Goal: Transaction & Acquisition: Book appointment/travel/reservation

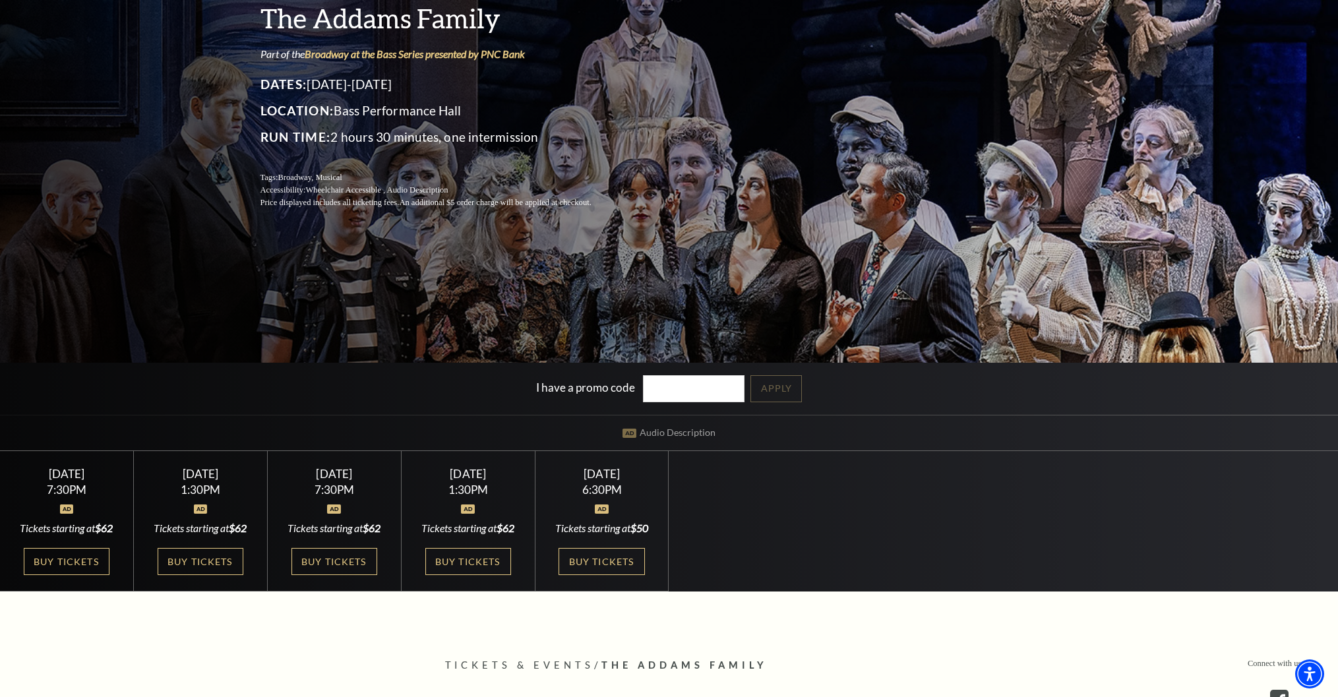
scroll to position [192, 0]
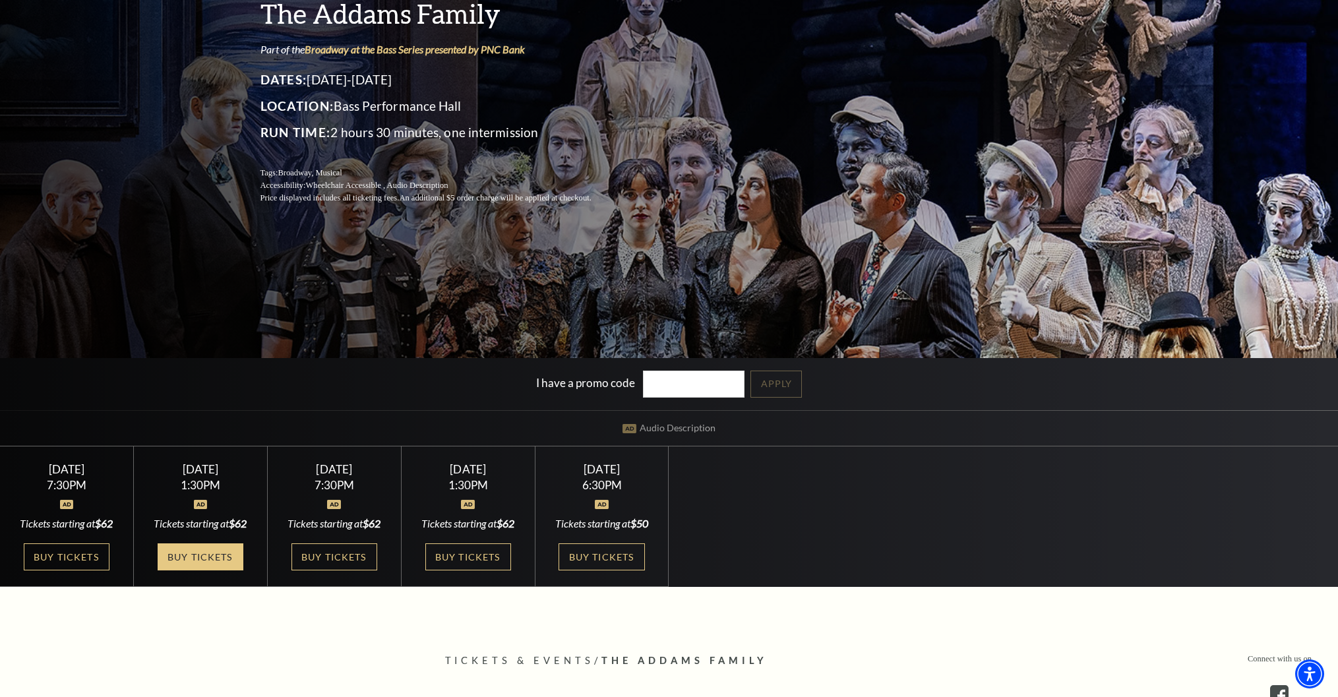
click at [212, 570] on link "Buy Tickets" at bounding box center [201, 556] width 86 height 27
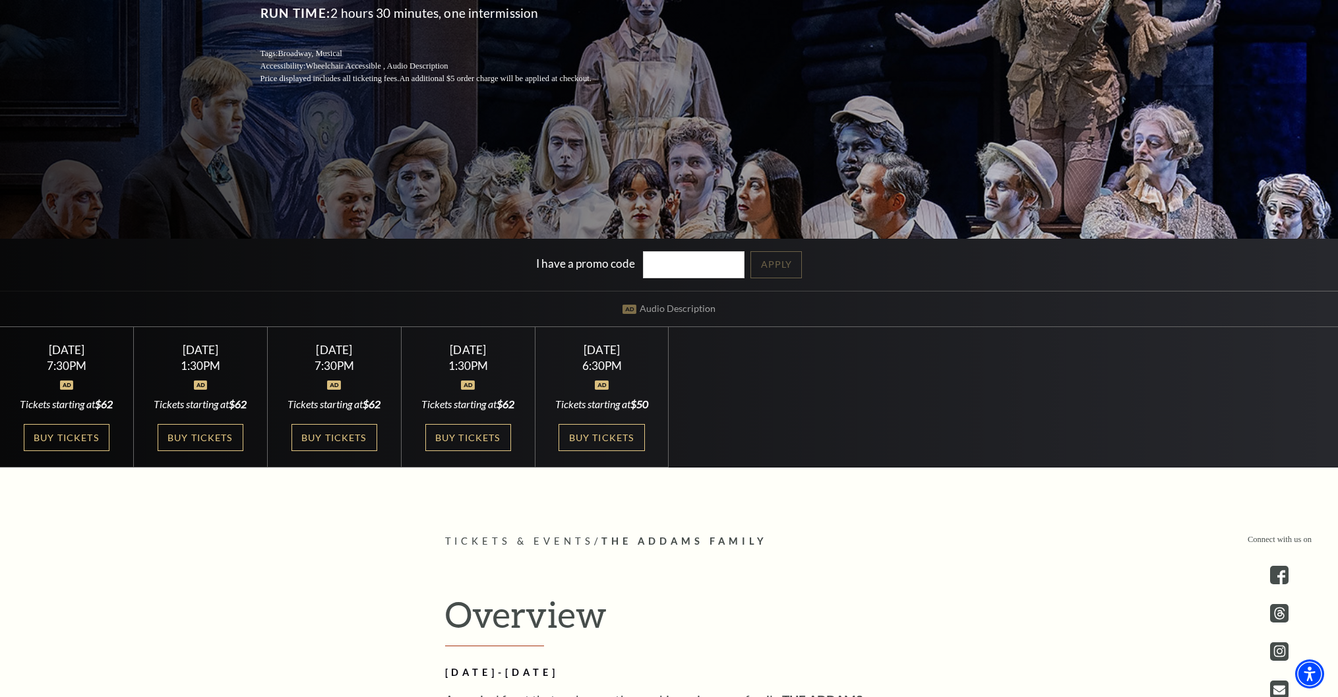
scroll to position [315, 0]
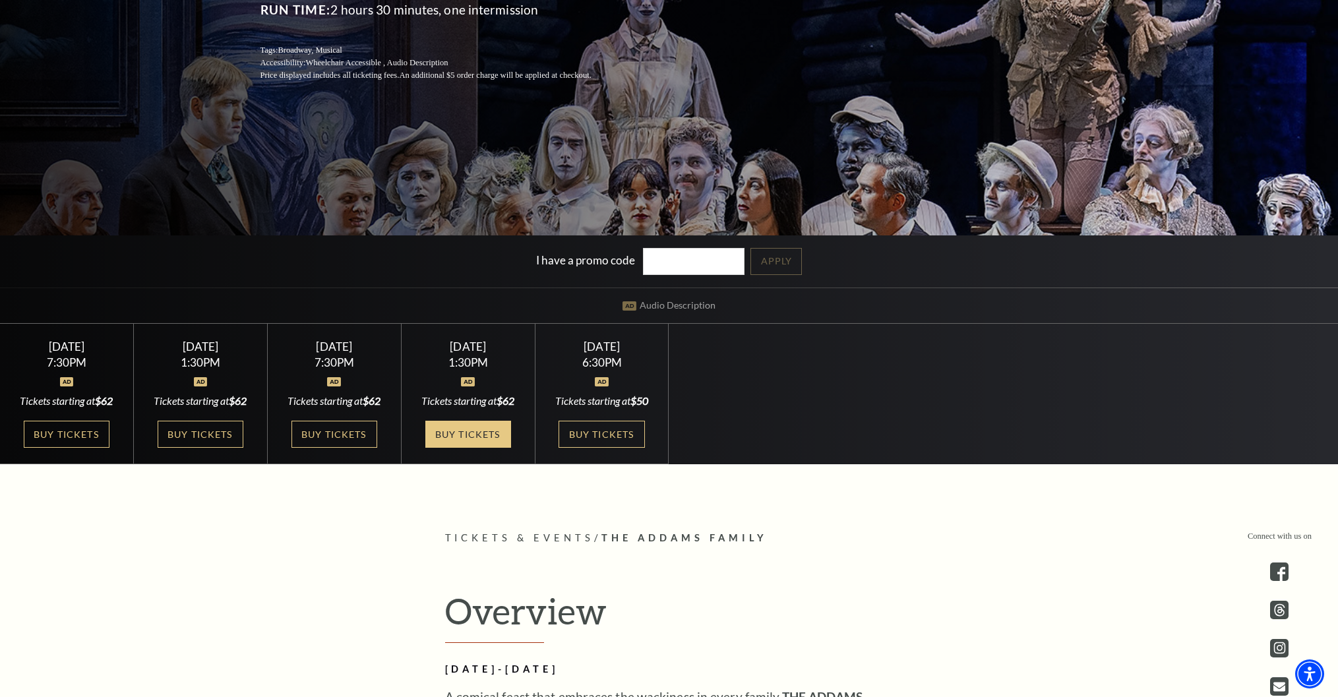
click at [470, 433] on link "Buy Tickets" at bounding box center [468, 434] width 86 height 27
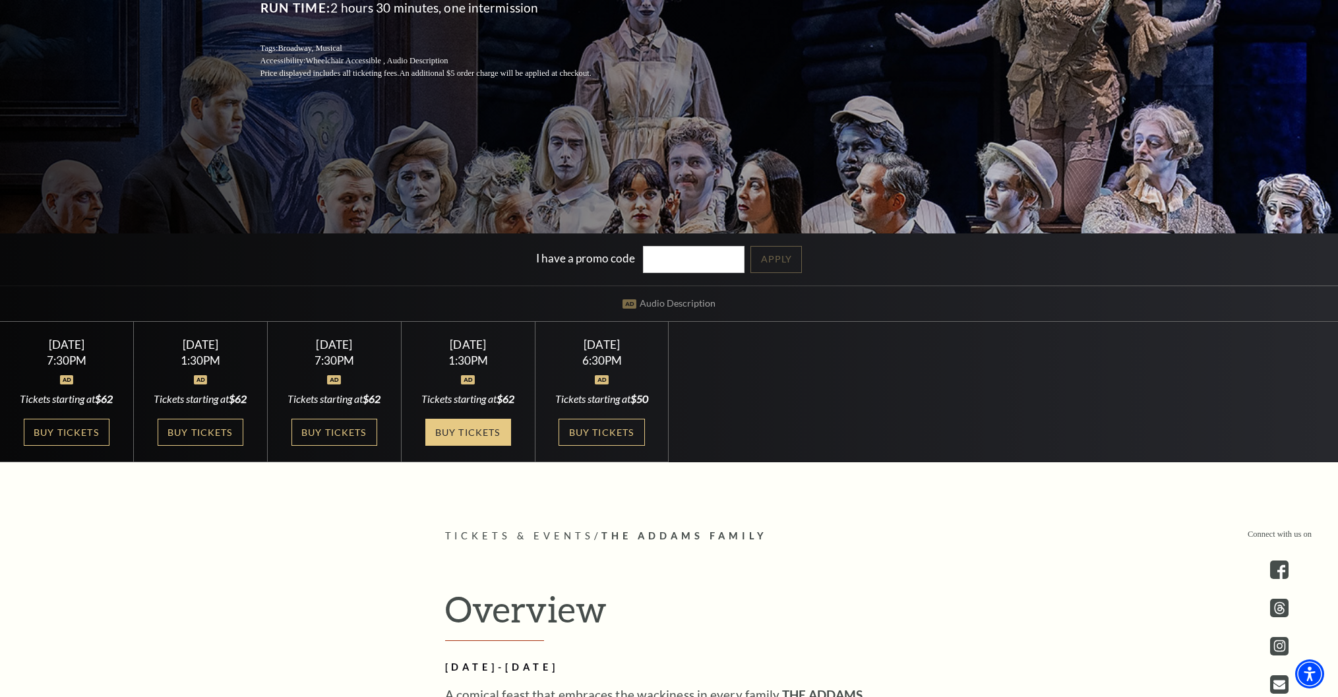
scroll to position [318, 0]
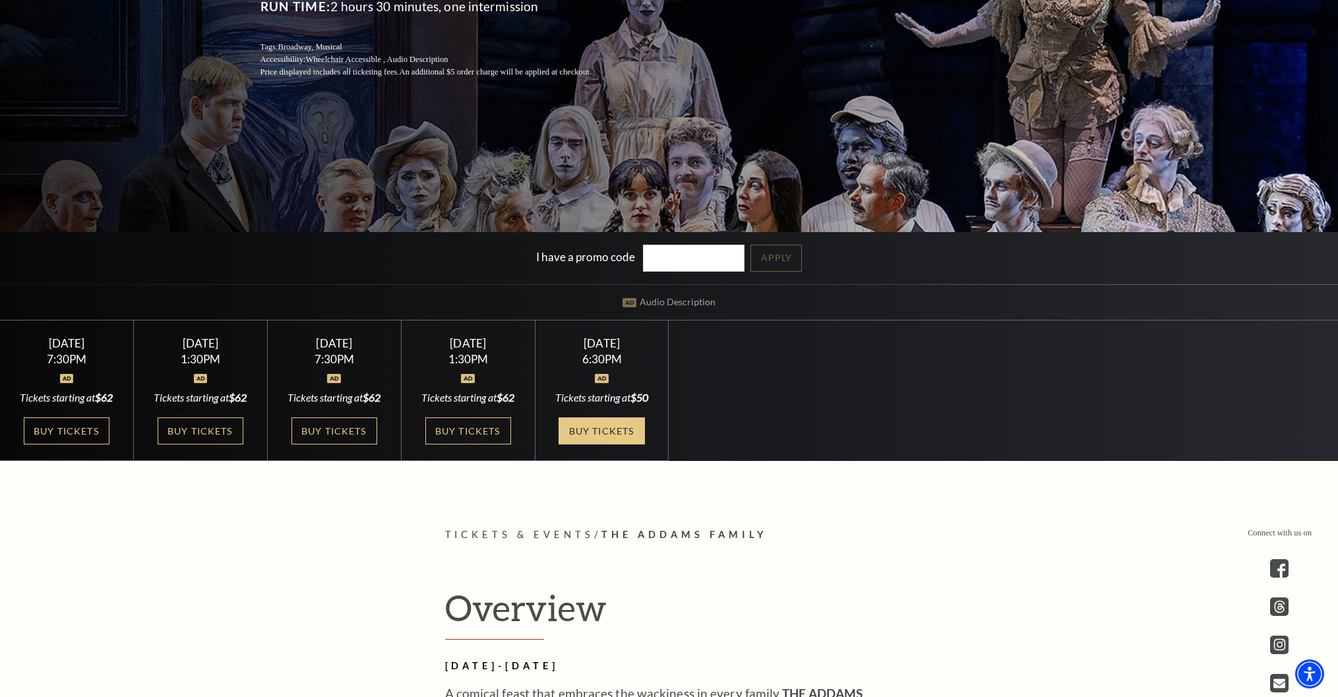
click at [595, 431] on link "Buy Tickets" at bounding box center [602, 430] width 86 height 27
click at [332, 444] on link "Buy Tickets" at bounding box center [334, 430] width 86 height 27
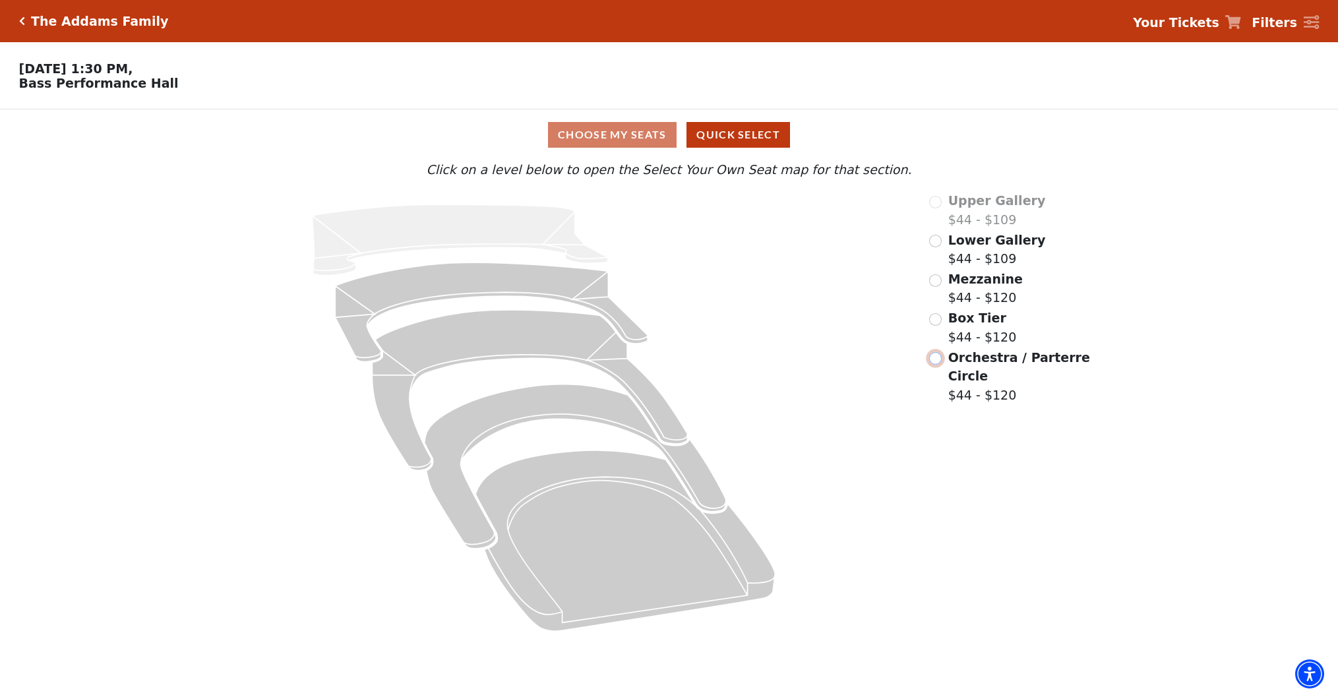
click at [937, 357] on input "Orchestra / Parterre Circle$44 - $120\a" at bounding box center [935, 358] width 13 height 13
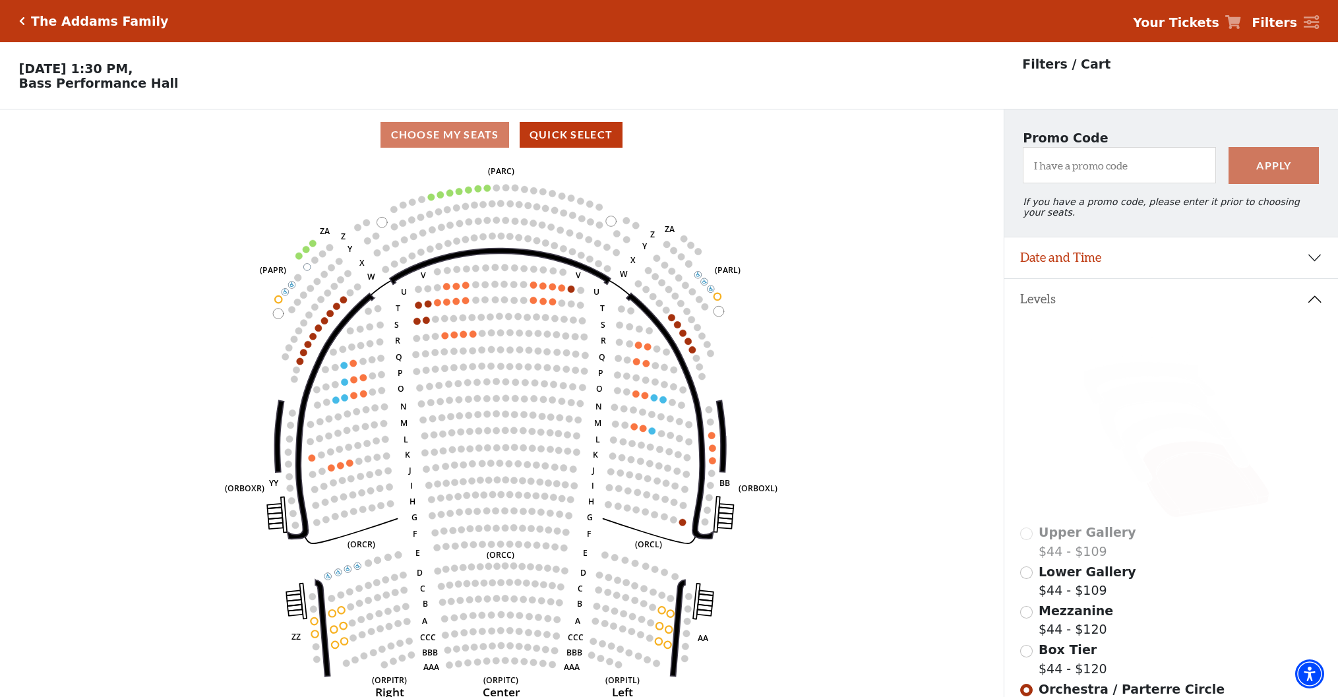
scroll to position [61, 0]
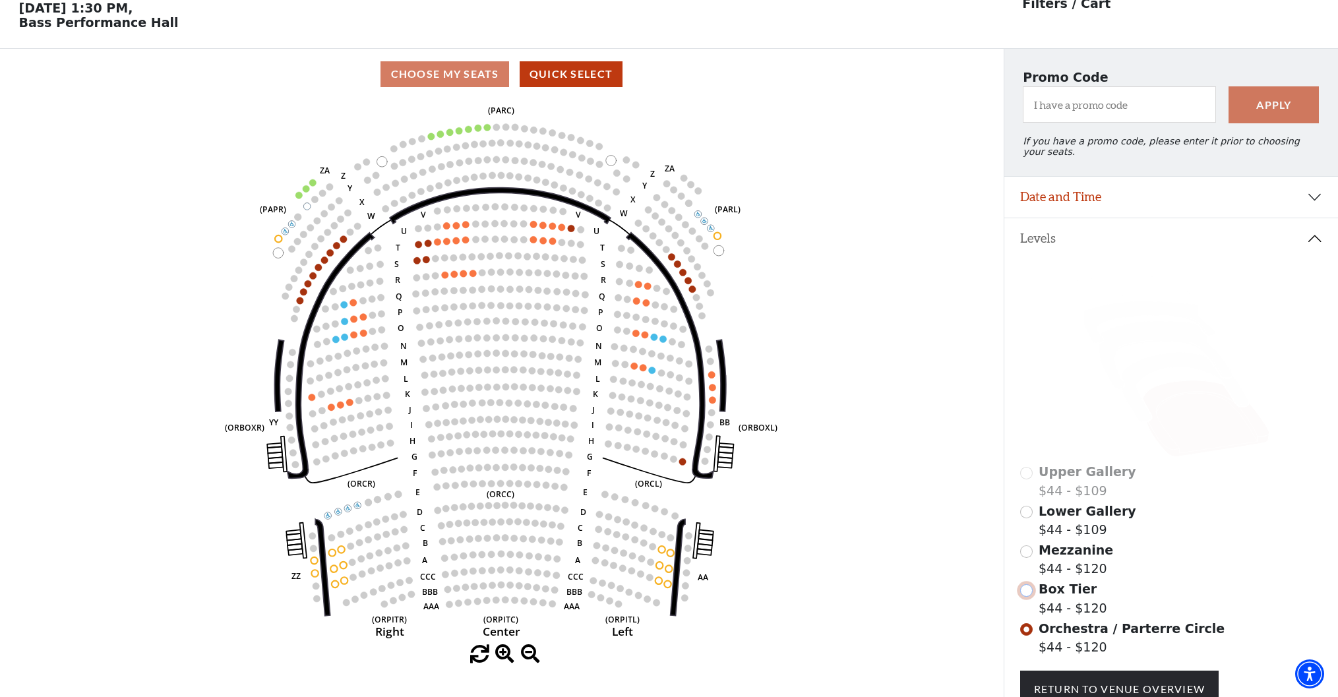
click at [1027, 592] on input "Box Tier$44 - $120\a" at bounding box center [1026, 590] width 13 height 13
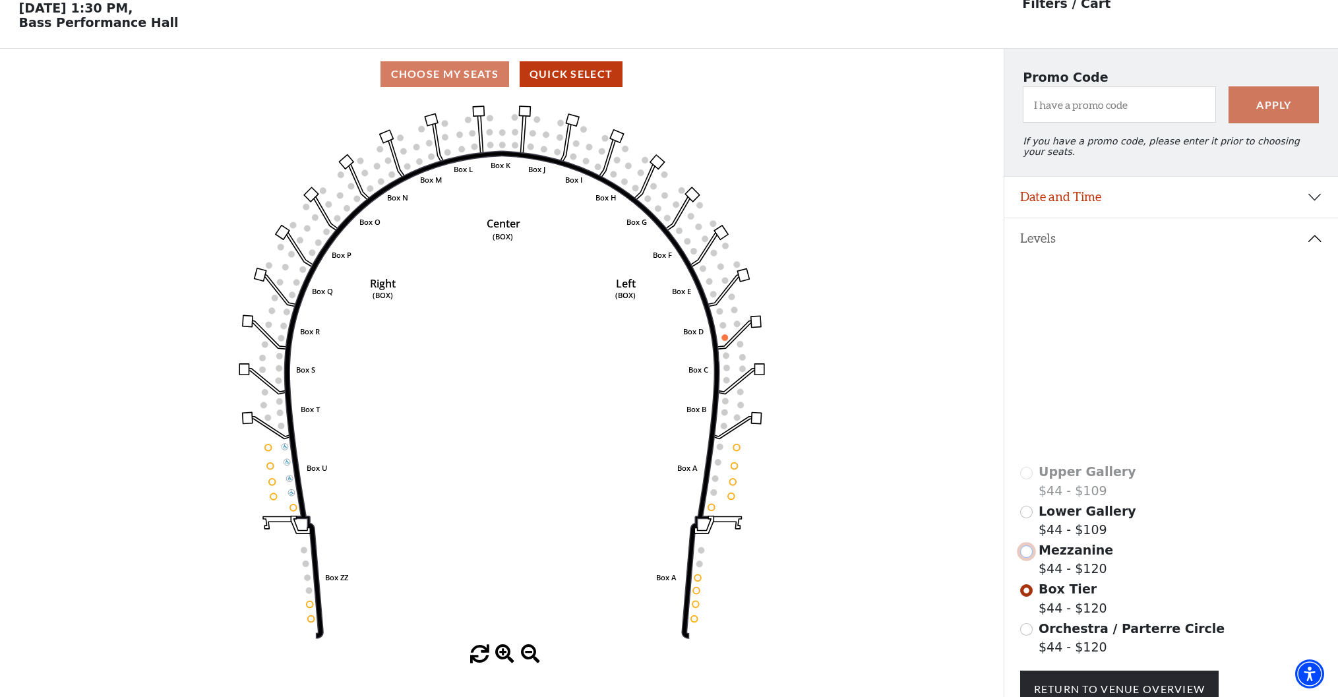
click at [1025, 554] on input "Mezzanine$44 - $120\a" at bounding box center [1026, 551] width 13 height 13
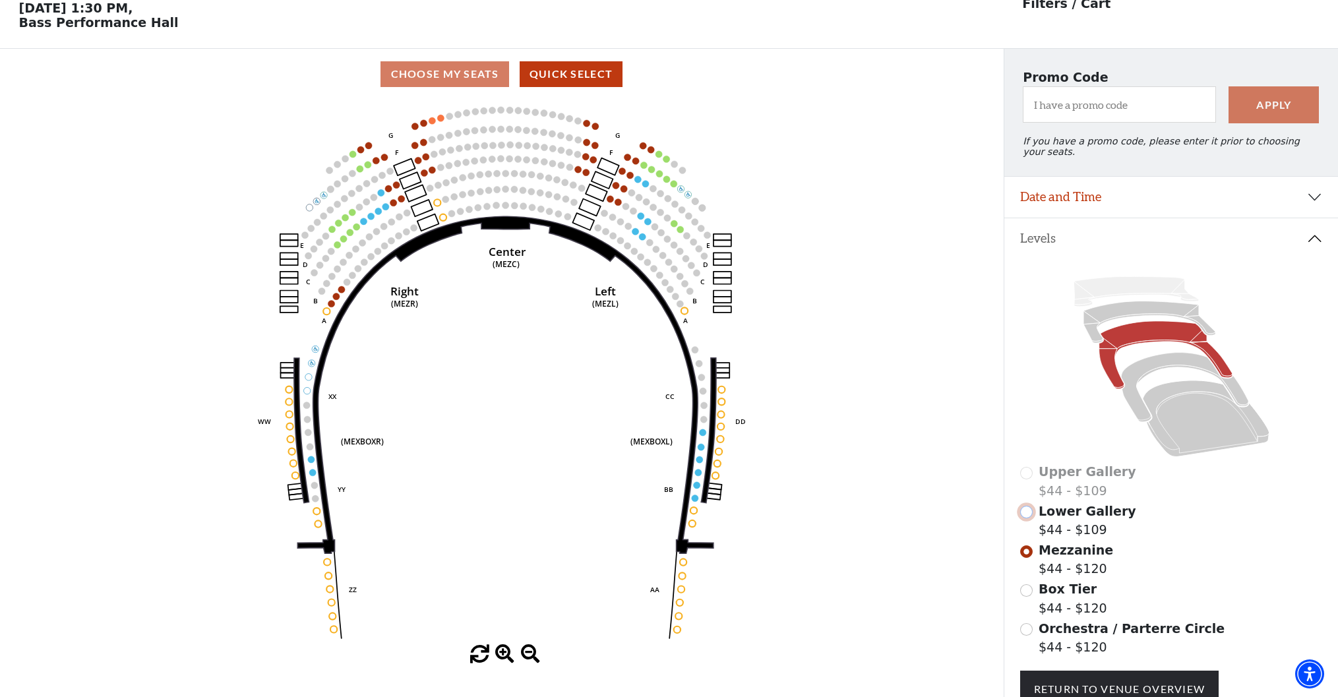
click at [1027, 514] on input "Lower Gallery$44 - $109\a" at bounding box center [1026, 512] width 13 height 13
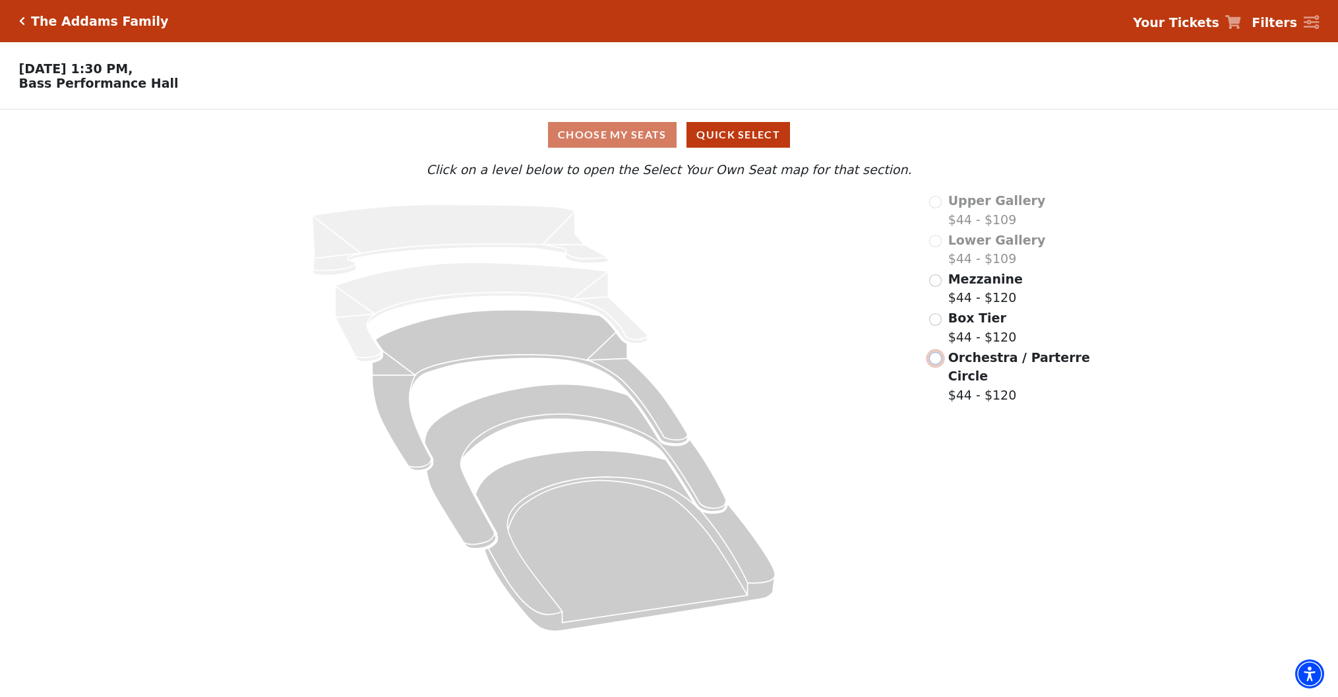
click at [935, 361] on input "Orchestra / Parterre Circle$44 - $120\a" at bounding box center [935, 358] width 13 height 13
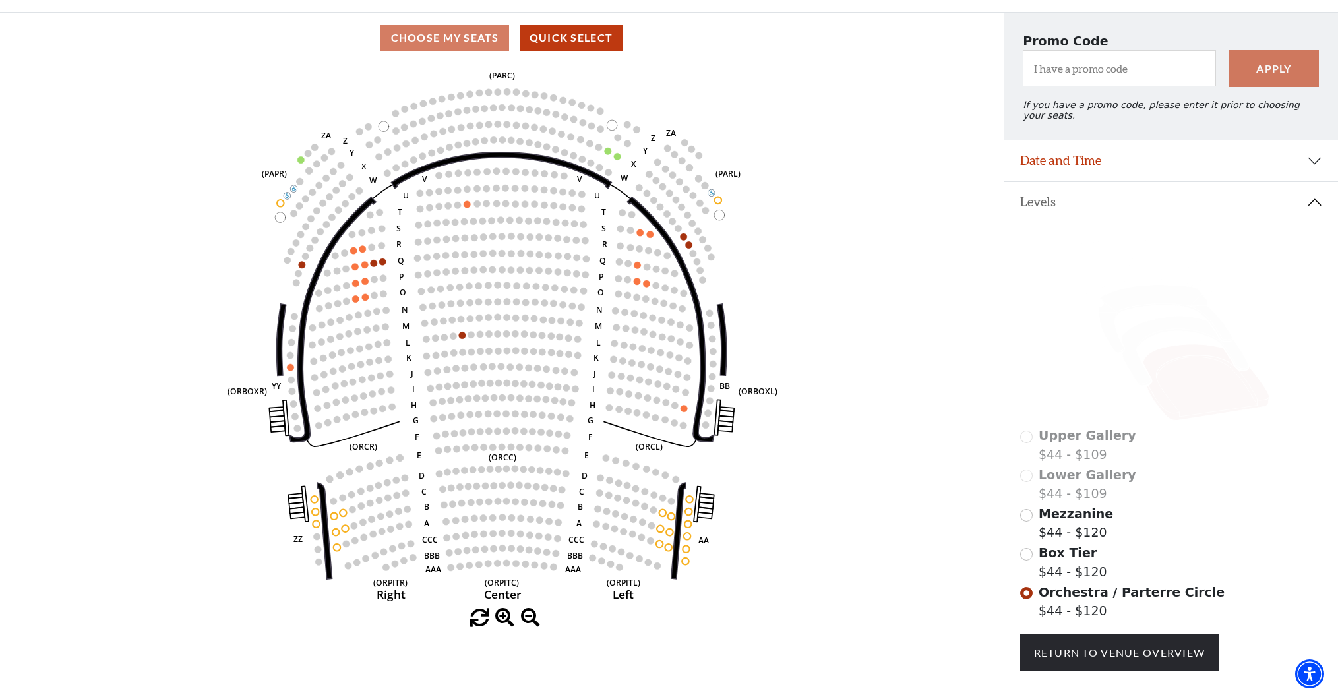
scroll to position [99, 0]
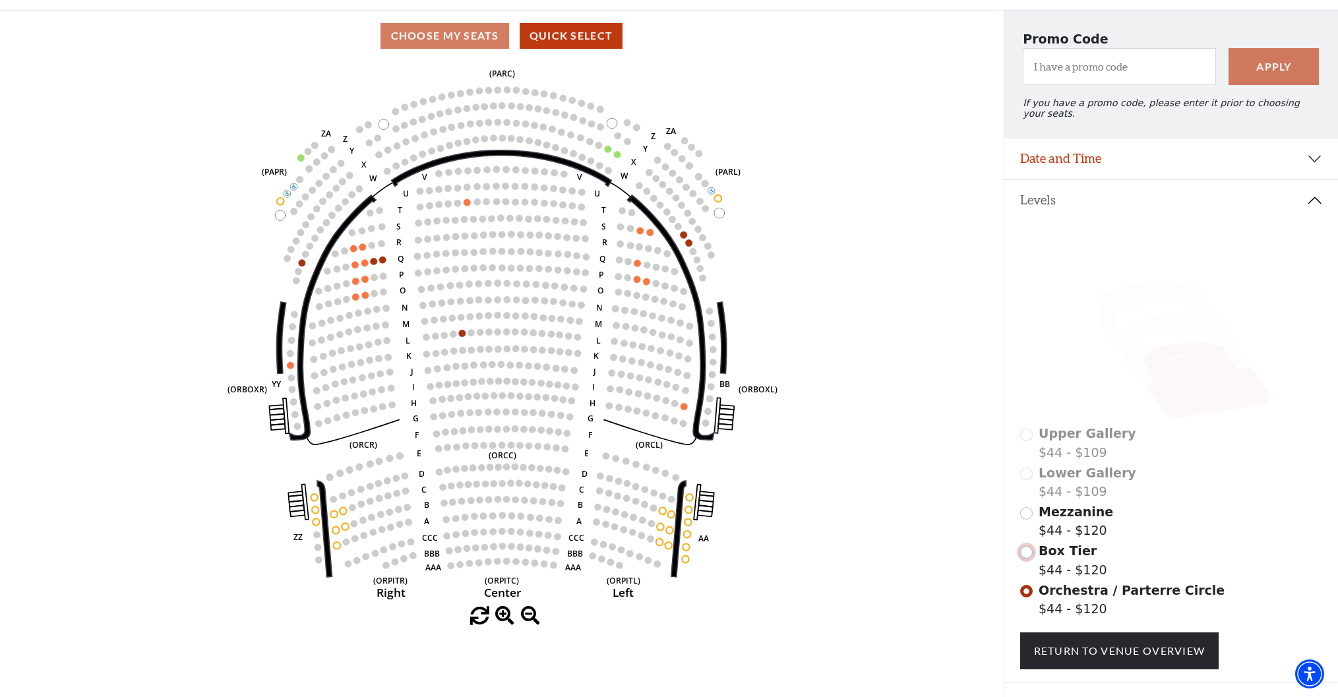
click at [1025, 554] on input "Box Tier$44 - $120\a" at bounding box center [1026, 552] width 13 height 13
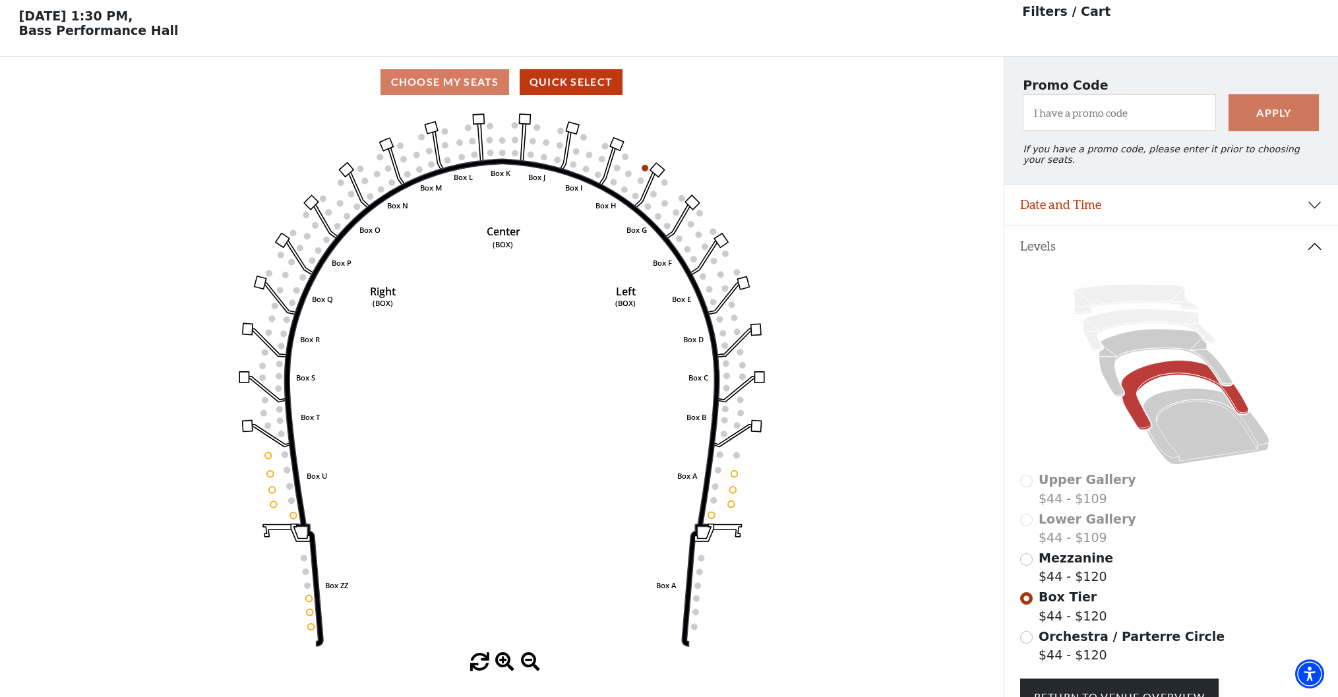
scroll to position [61, 0]
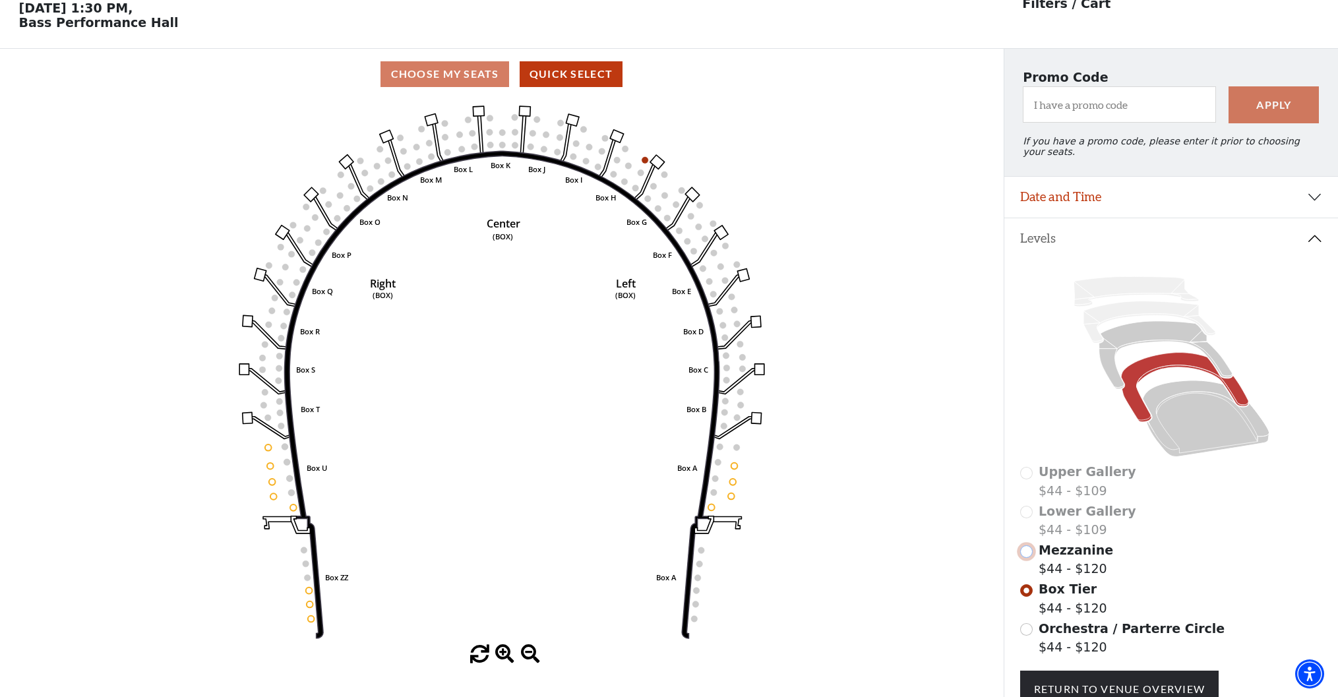
click at [1027, 551] on input "Mezzanine$44 - $120\a" at bounding box center [1026, 551] width 13 height 13
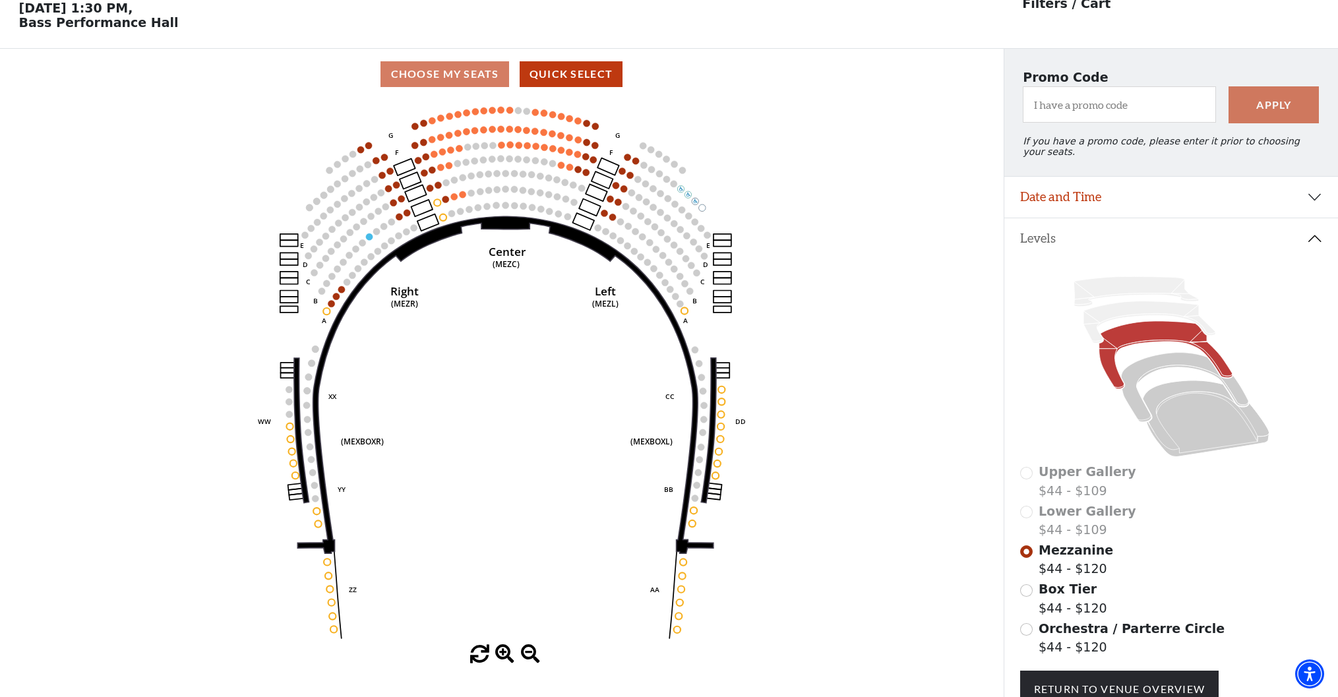
click at [1028, 512] on div "Lower Gallery $44 - $109" at bounding box center [1171, 521] width 303 height 38
click at [1027, 510] on div "Lower Gallery $44 - $109" at bounding box center [1171, 521] width 303 height 38
click at [1025, 472] on div "Upper Gallery $44 - $109" at bounding box center [1171, 481] width 303 height 38
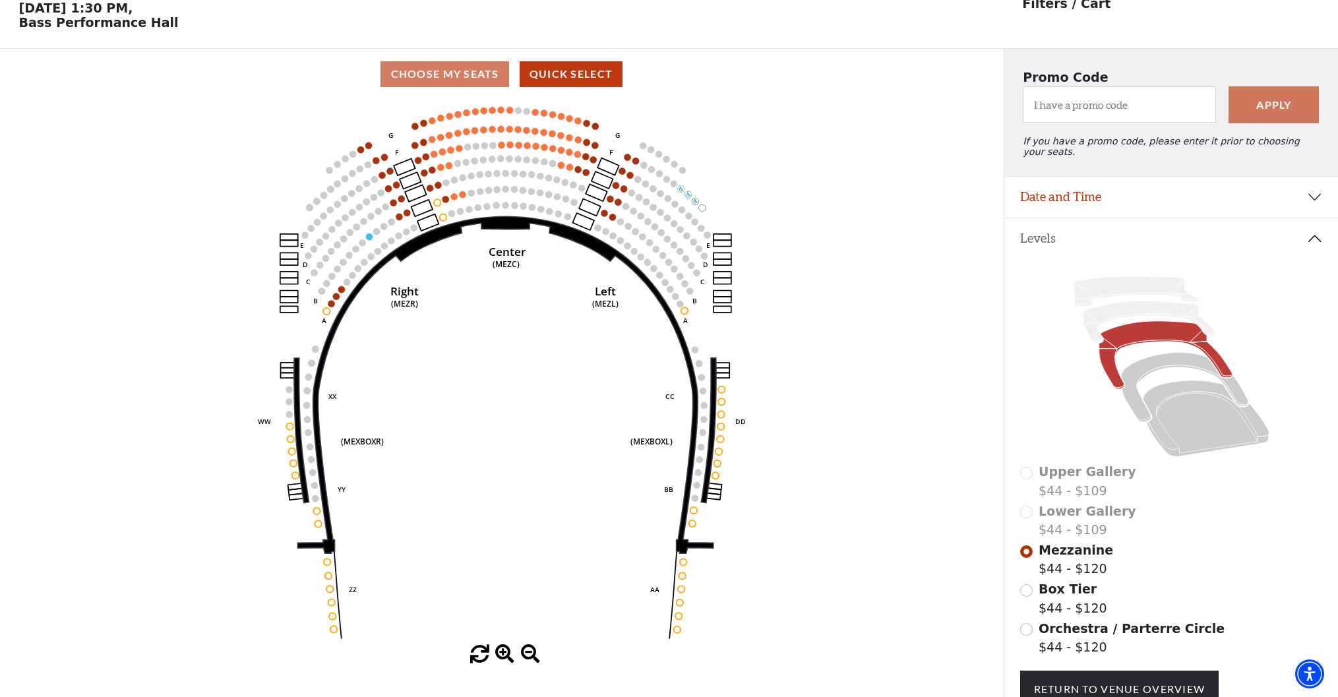
drag, startPoint x: 884, startPoint y: 493, endPoint x: 888, endPoint y: 503, distance: 10.4
click at [884, 493] on icon "Center (MEZC) Right (MEZR) Left (MEZL) (MEXBOXR) (MEXBOXL) XX WW CC DD YY BB ZZ…" at bounding box center [501, 372] width 903 height 545
click at [1027, 512] on div "Lower Gallery $44 - $109" at bounding box center [1171, 521] width 303 height 38
click at [1024, 594] on input "Box Tier$44 - $120\a" at bounding box center [1026, 590] width 13 height 13
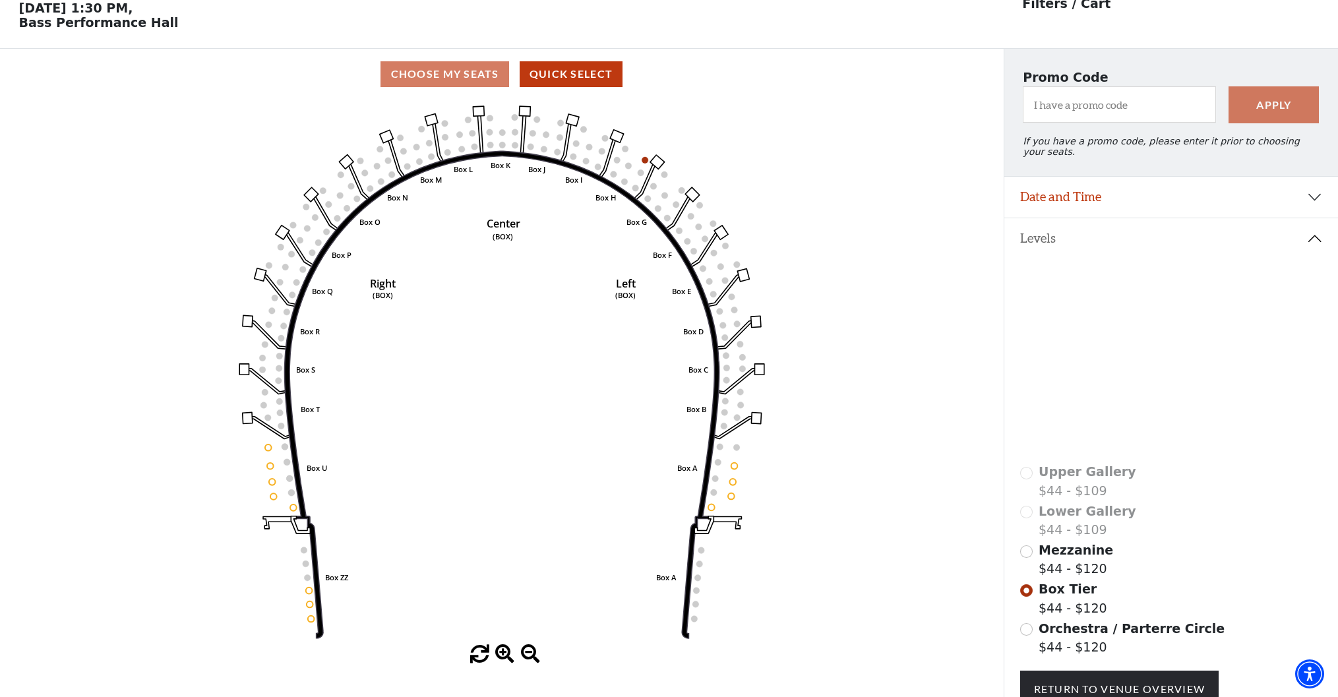
click at [1026, 512] on div "Lower Gallery $44 - $109" at bounding box center [1171, 521] width 303 height 38
click at [1027, 512] on div "Lower Gallery $44 - $109" at bounding box center [1171, 521] width 303 height 38
click at [1027, 474] on div "Upper Gallery $44 - $109" at bounding box center [1171, 481] width 303 height 38
click at [1026, 475] on div "Upper Gallery $44 - $109" at bounding box center [1171, 481] width 303 height 38
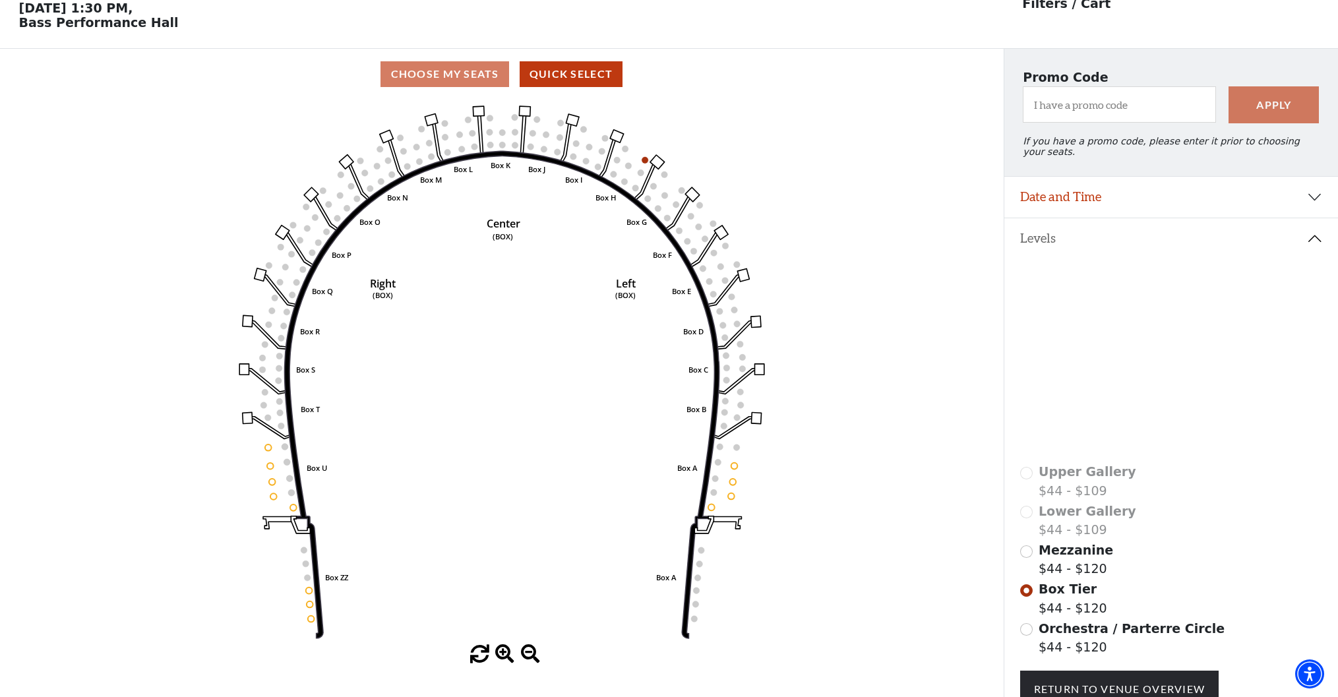
click at [1116, 350] on icon at bounding box center [1165, 355] width 133 height 68
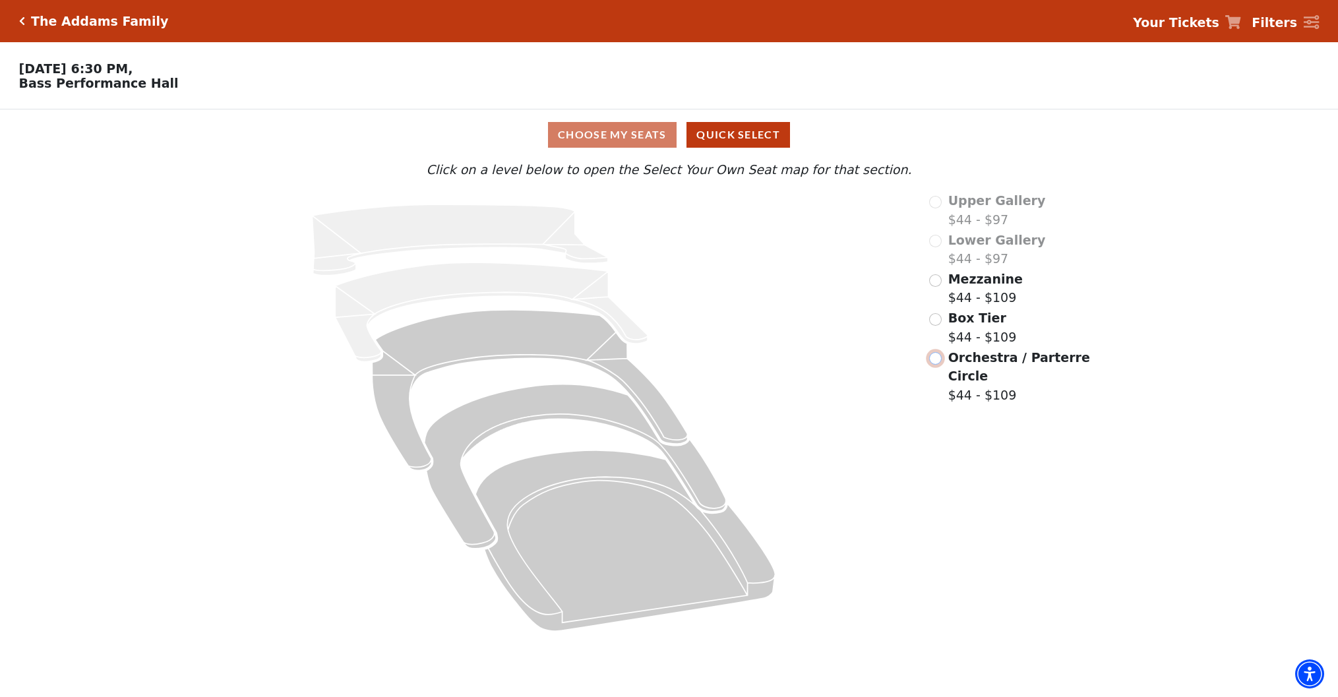
click at [936, 358] on input "Orchestra / Parterre Circle$44 - $109\a" at bounding box center [935, 358] width 13 height 13
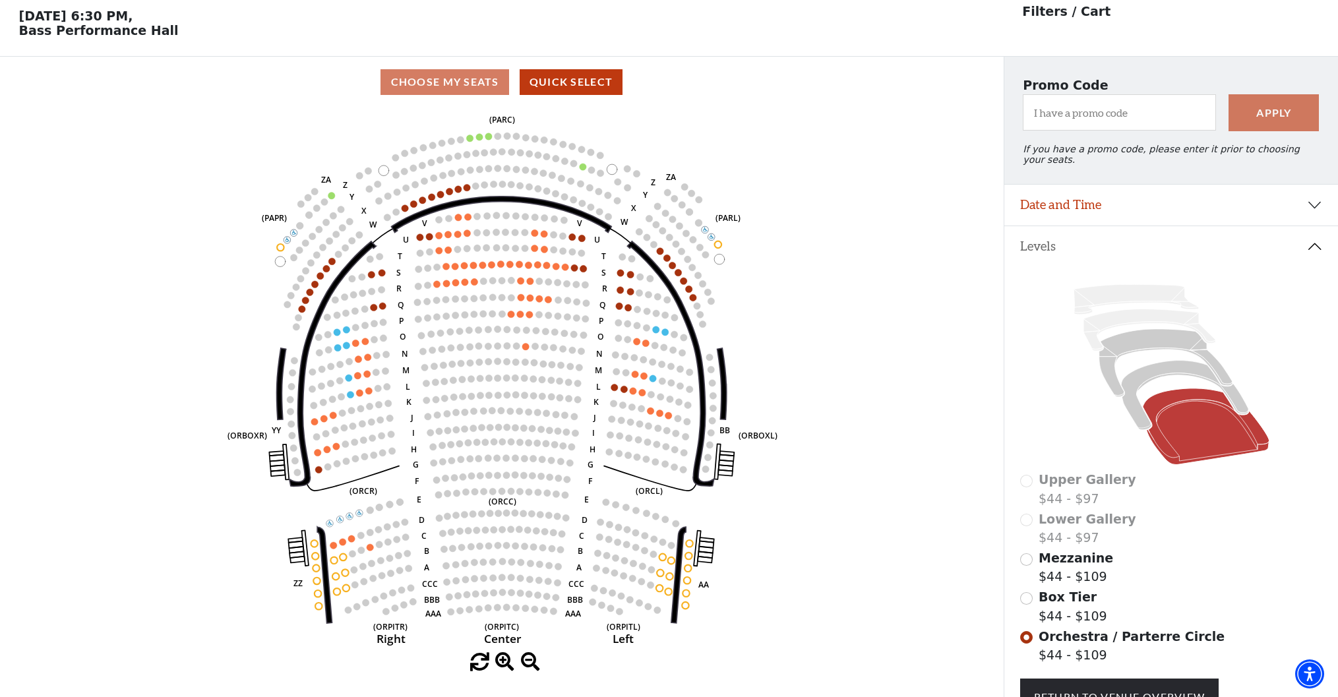
scroll to position [61, 0]
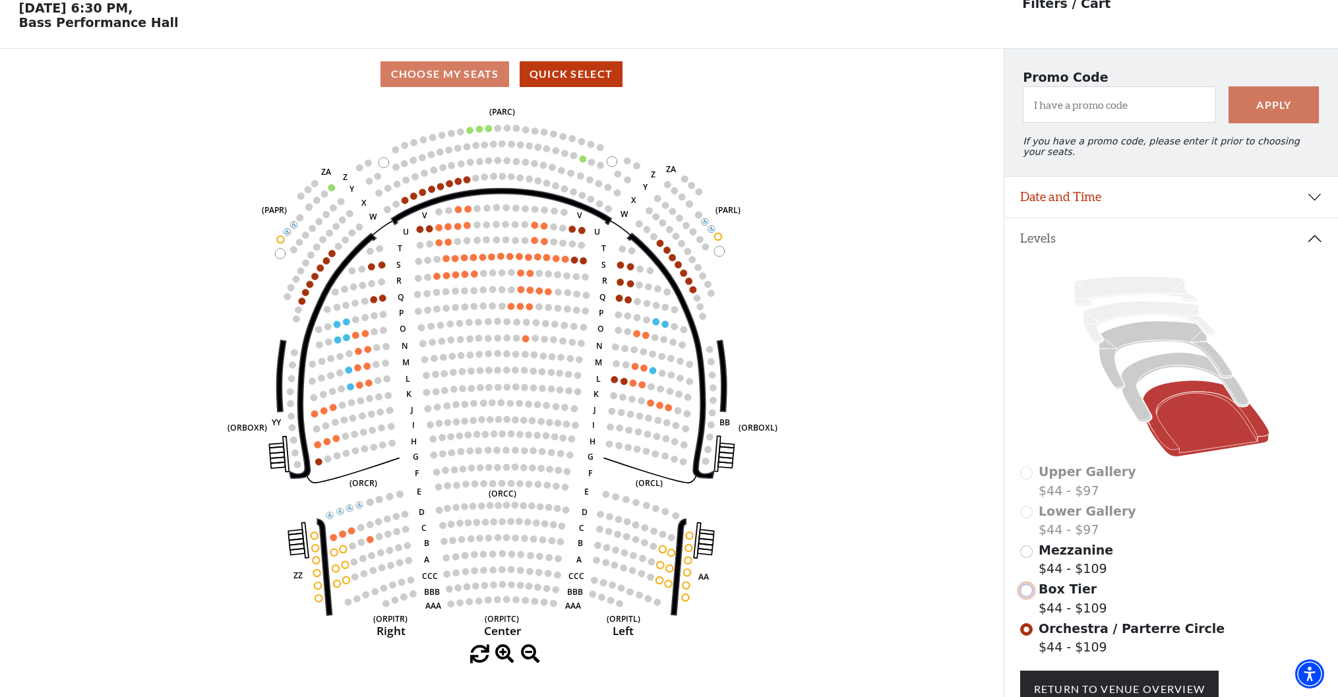
click at [1024, 595] on input "Box Tier$44 - $109\a" at bounding box center [1026, 590] width 13 height 13
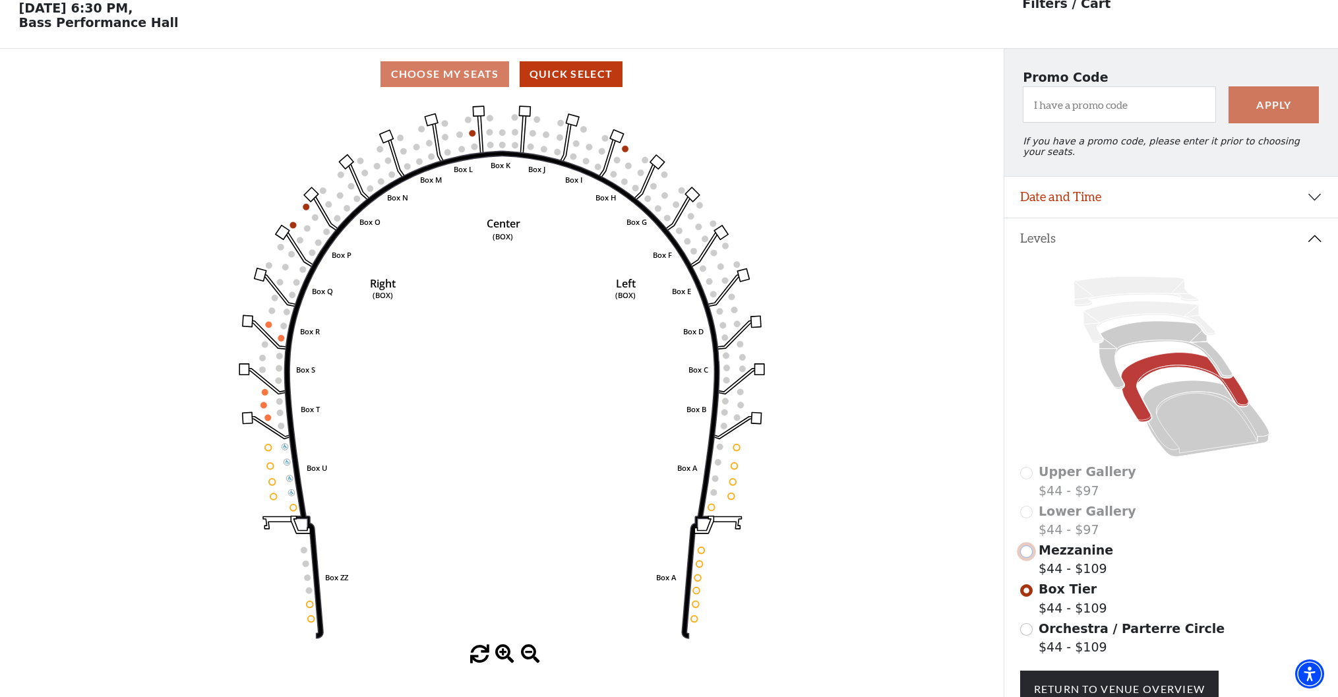
click at [1027, 551] on input "Mezzanine$44 - $109\a" at bounding box center [1026, 551] width 13 height 13
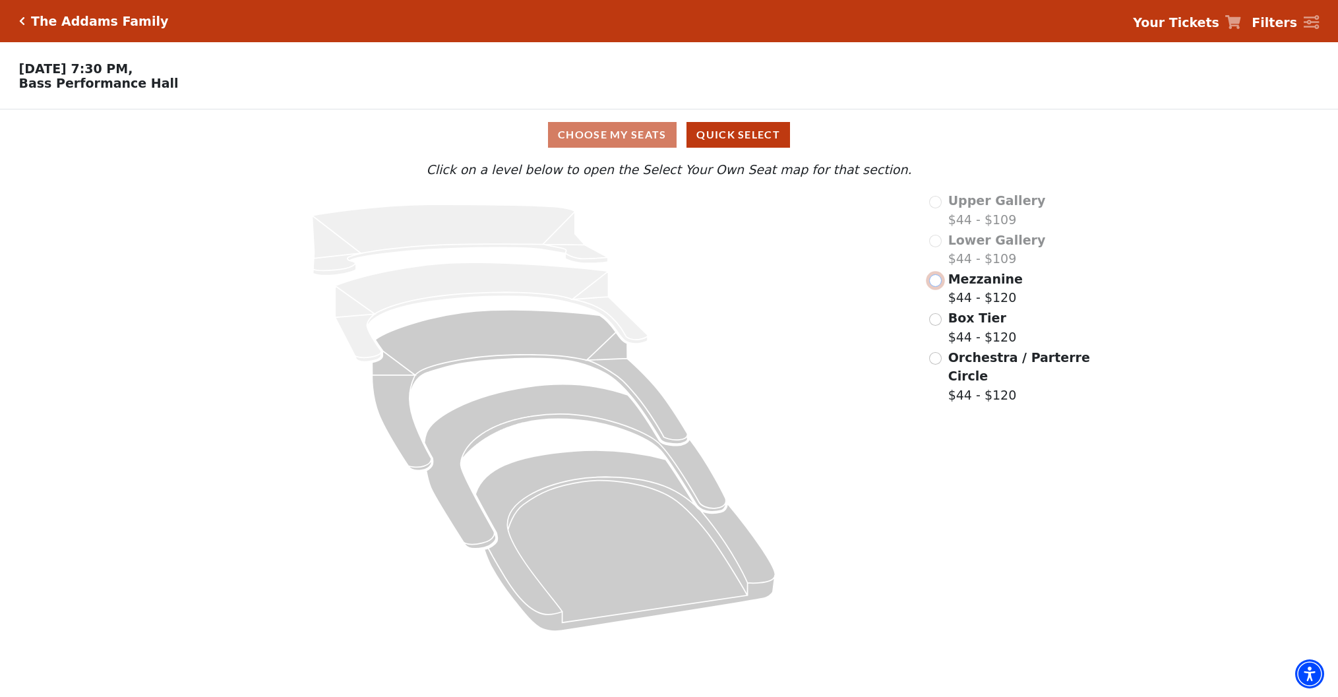
click at [937, 280] on input "Mezzanine$44 - $120\a" at bounding box center [935, 280] width 13 height 13
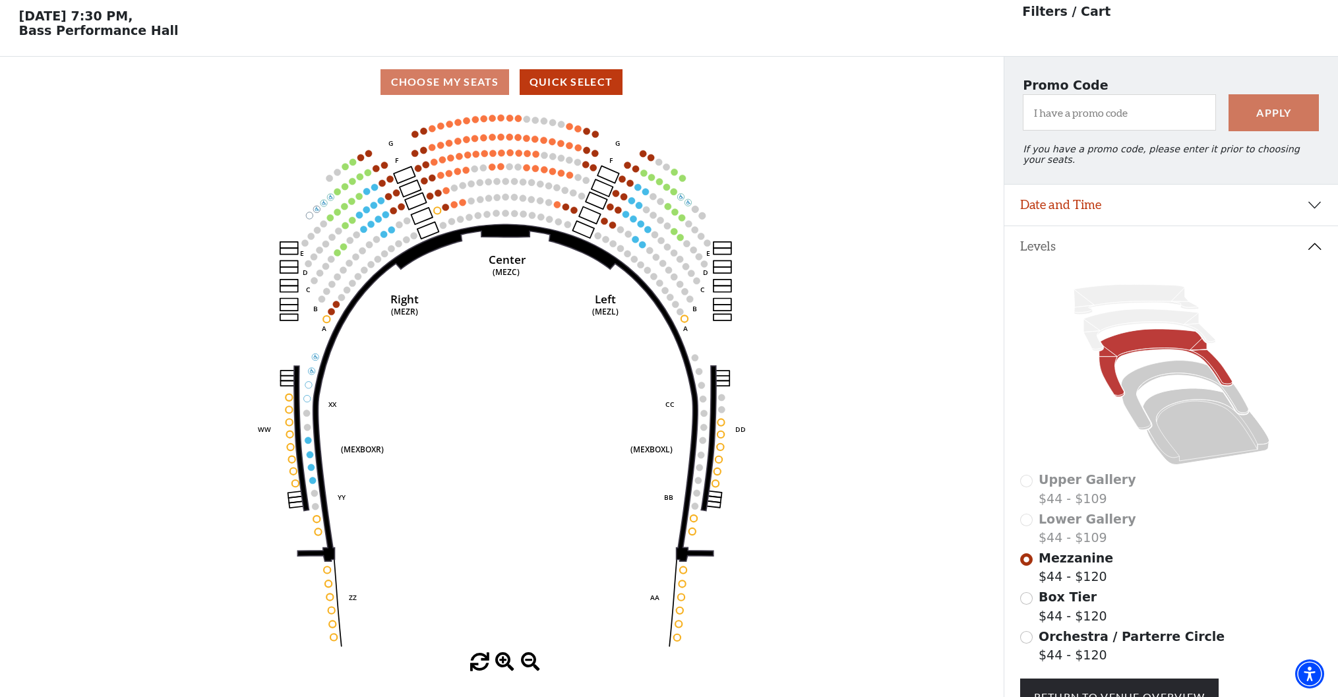
scroll to position [61, 0]
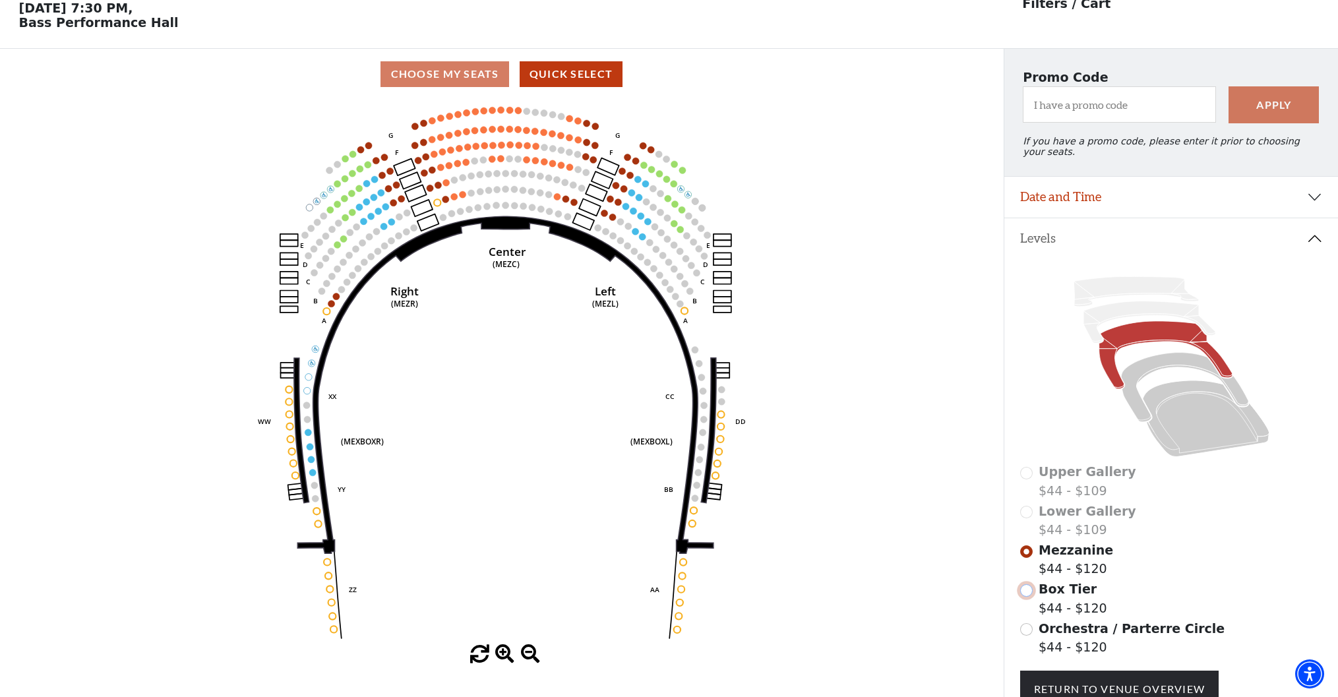
click at [1027, 592] on input "Box Tier$44 - $120\a" at bounding box center [1026, 590] width 13 height 13
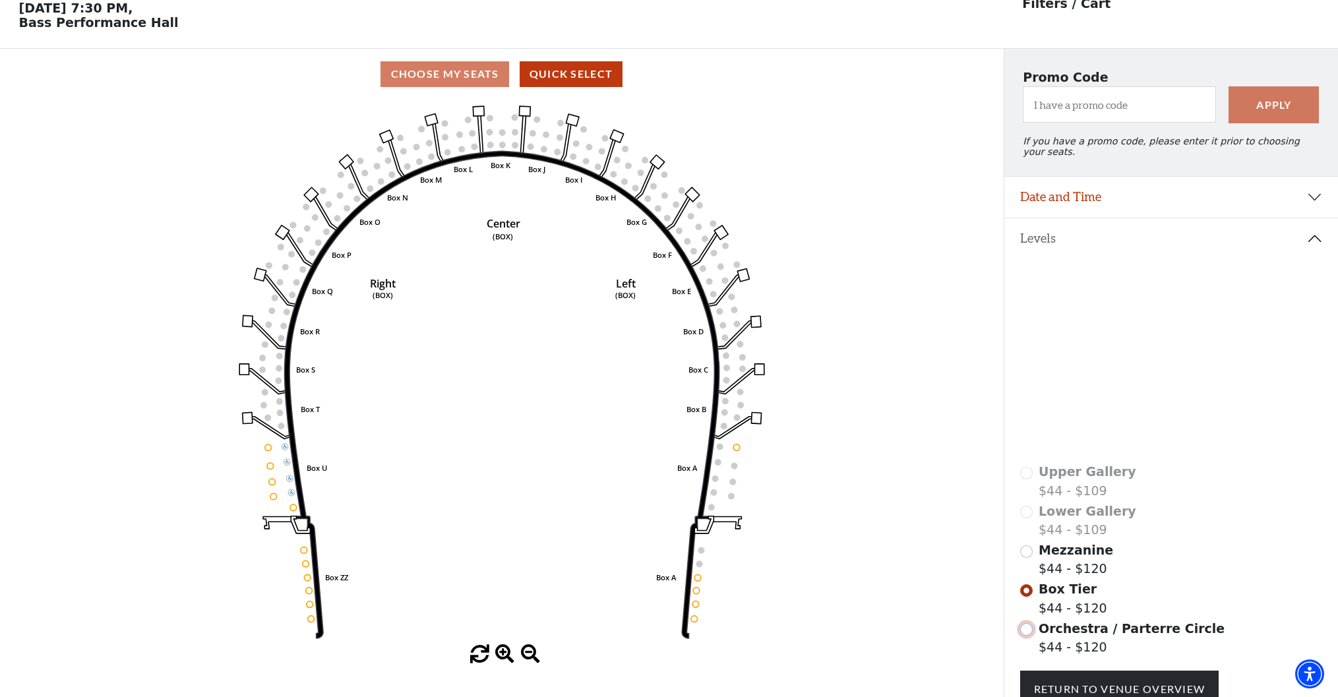
click at [1024, 630] on input "Orchestra / Parterre Circle$44 - $120\a" at bounding box center [1026, 629] width 13 height 13
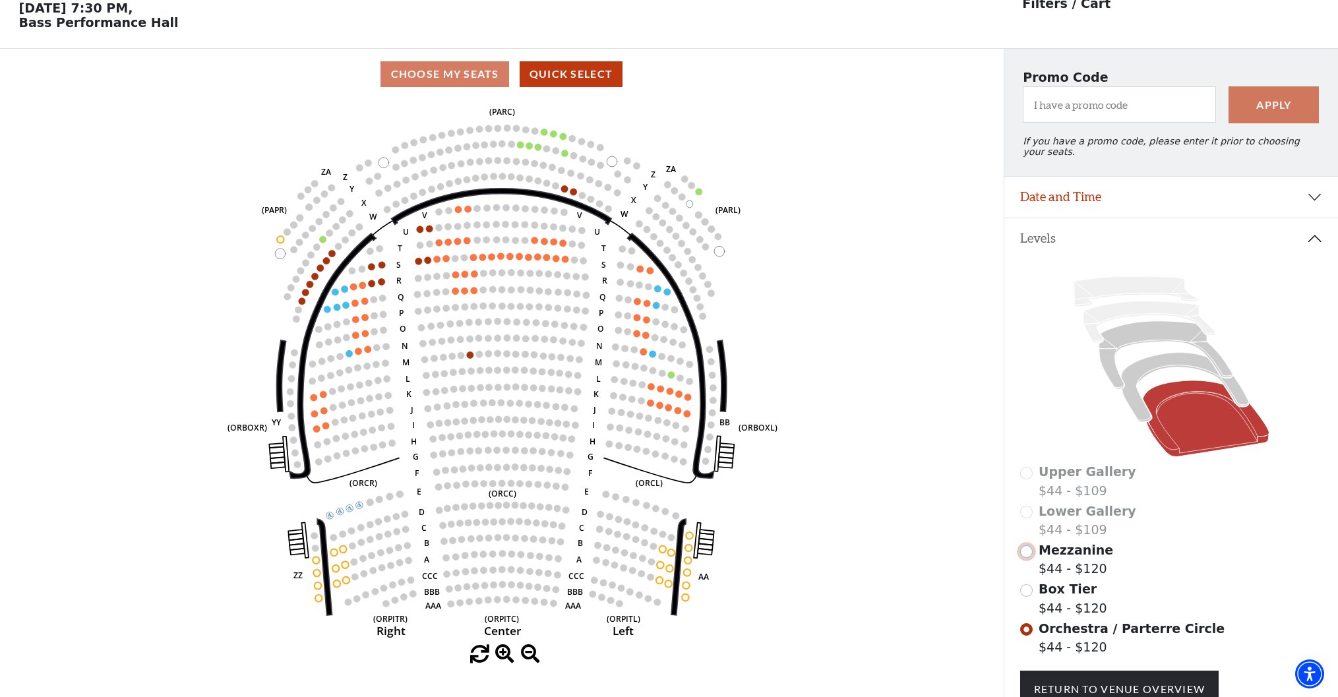
click at [1025, 554] on input "Mezzanine$44 - $120\a" at bounding box center [1026, 551] width 13 height 13
